Goal: Use online tool/utility: Utilize a website feature to perform a specific function

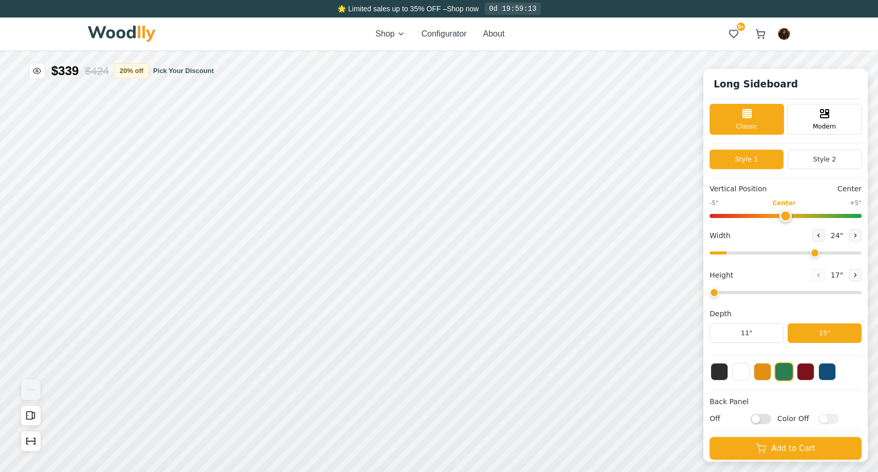
click at [812, 254] on input "range" at bounding box center [786, 252] width 152 height 3
click at [850, 240] on button at bounding box center [856, 235] width 12 height 12
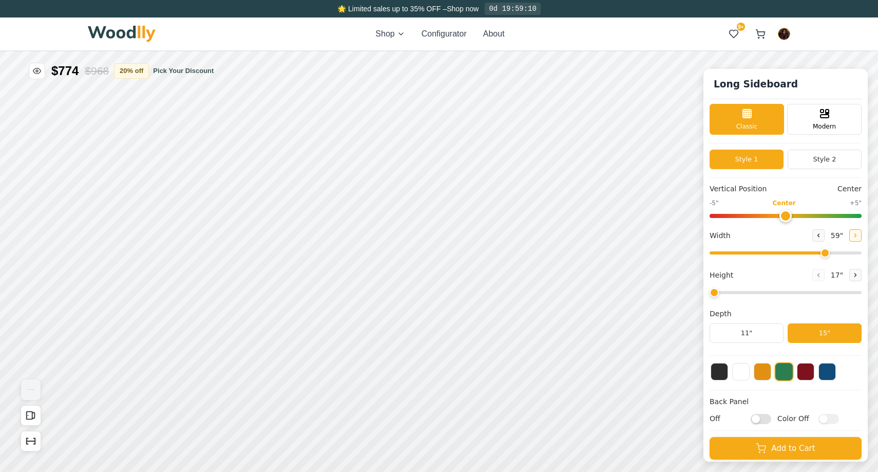
click at [850, 240] on button at bounding box center [856, 235] width 12 height 12
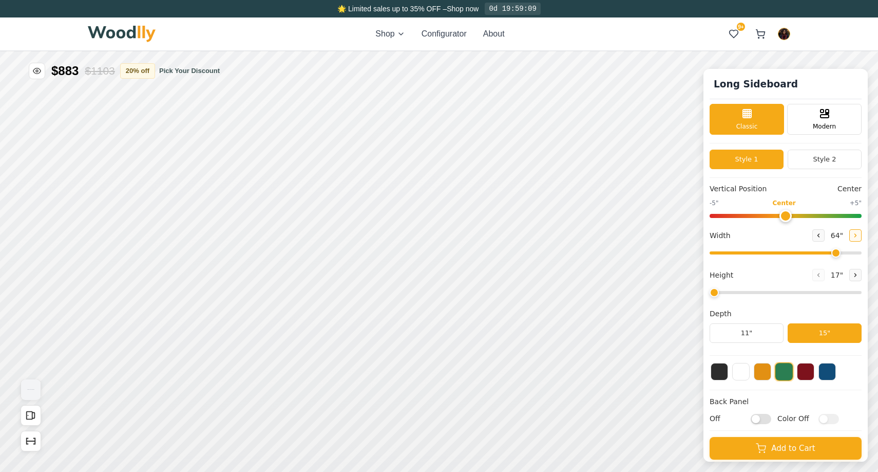
type input "65"
click at [802, 167] on button "Style 2" at bounding box center [825, 159] width 74 height 20
click at [720, 370] on button at bounding box center [719, 370] width 17 height 17
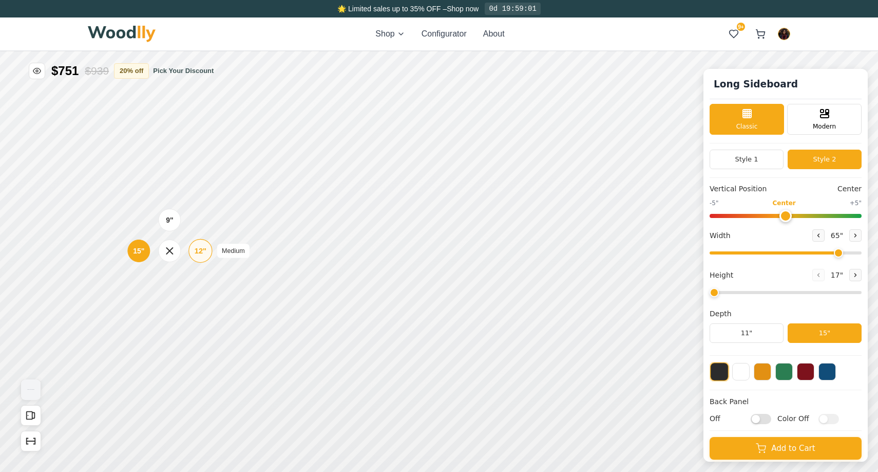
click at [206, 255] on div "12"" at bounding box center [201, 250] width 12 height 11
click at [371, 210] on icon at bounding box center [366, 206] width 12 height 12
click at [481, 213] on div "Drawer" at bounding box center [478, 206] width 23 height 23
click at [597, 212] on div "Drawer" at bounding box center [590, 206] width 23 height 23
click at [855, 274] on icon at bounding box center [856, 274] width 2 height 3
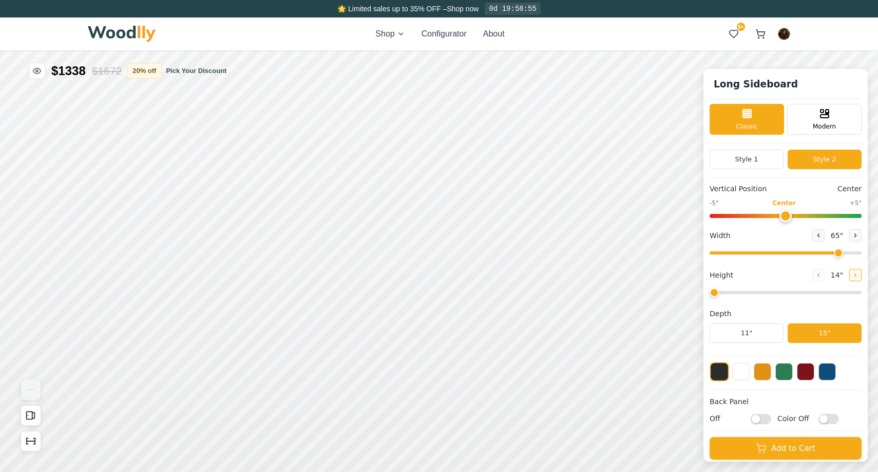
type input "2"
click at [148, 219] on div "15"" at bounding box center [150, 217] width 12 height 11
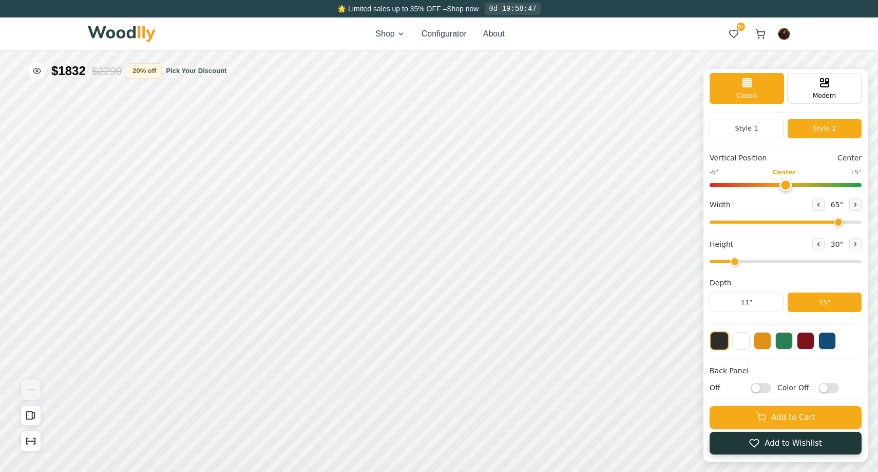
click at [750, 446] on icon at bounding box center [754, 443] width 10 height 10
click at [734, 31] on icon at bounding box center [734, 34] width 10 height 10
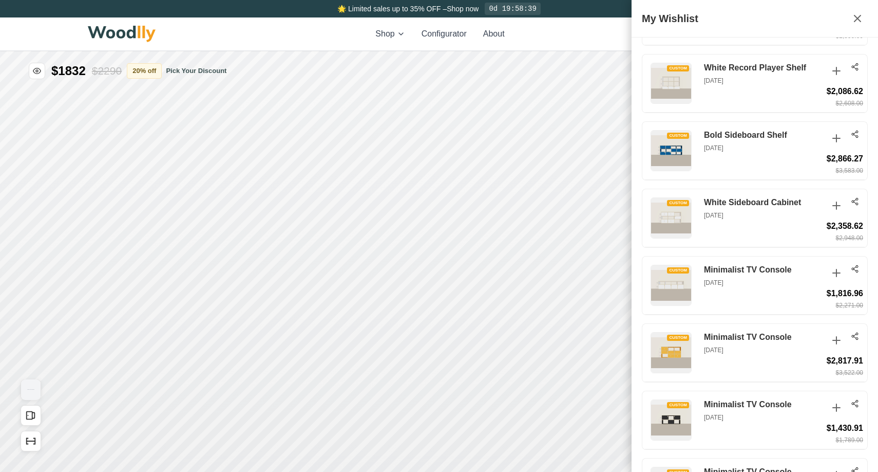
scroll to position [520, 0]
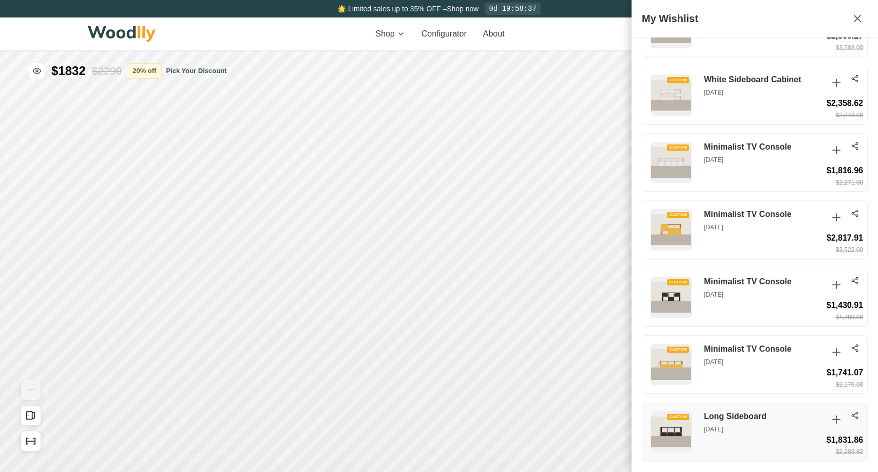
click at [854, 417] on icon at bounding box center [855, 415] width 8 height 8
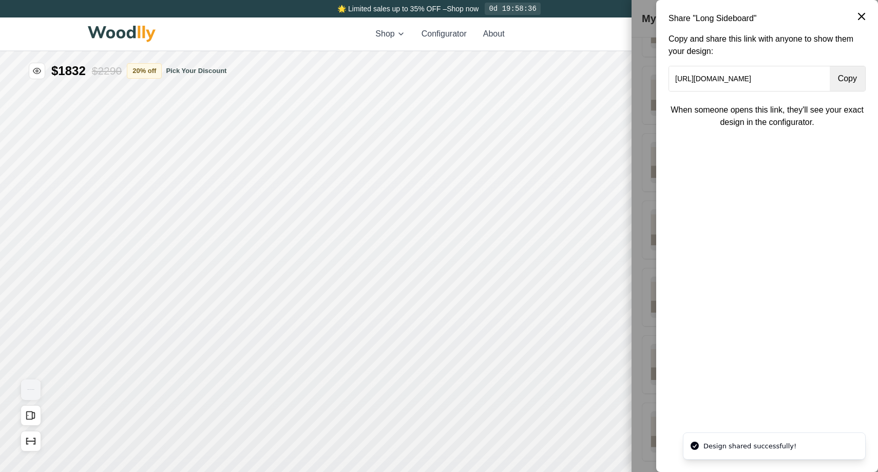
click at [843, 80] on button "Copy" at bounding box center [847, 78] width 35 height 25
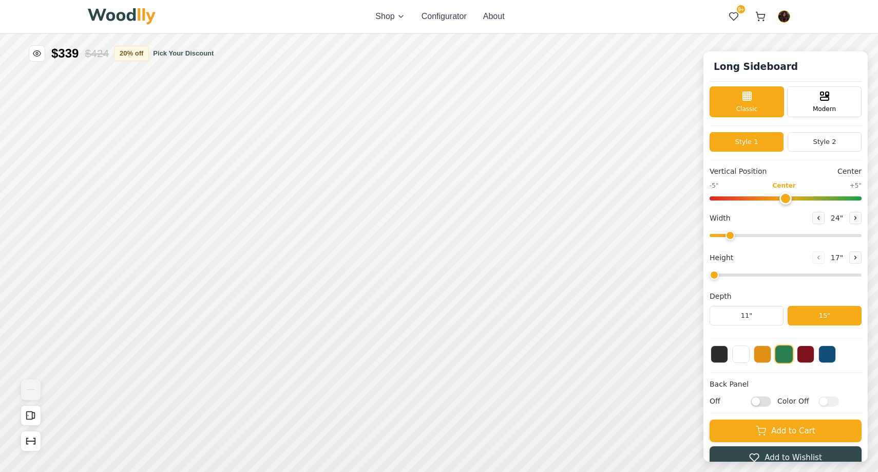
type input "65"
type input "2"
